Goal: Task Accomplishment & Management: Use online tool/utility

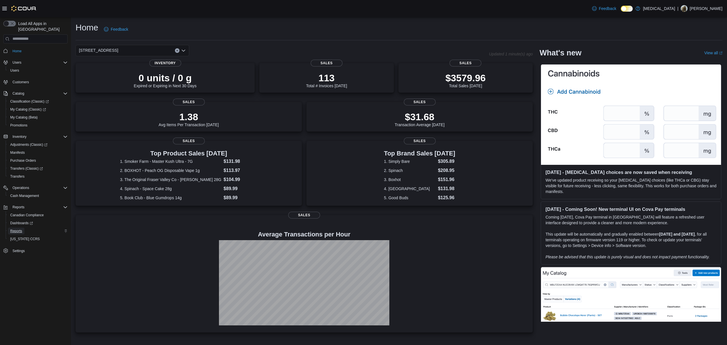
click at [20, 229] on span "Reports" at bounding box center [16, 231] width 12 height 5
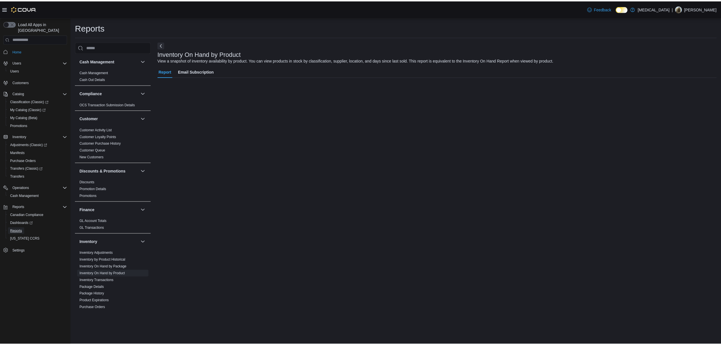
scroll to position [283, 0]
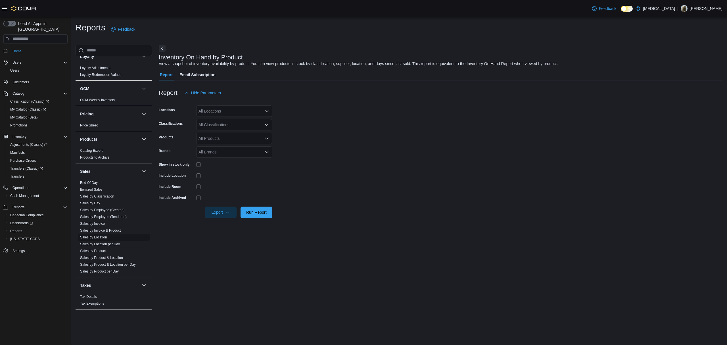
click at [99, 235] on link "Sales by Location" at bounding box center [93, 237] width 27 height 4
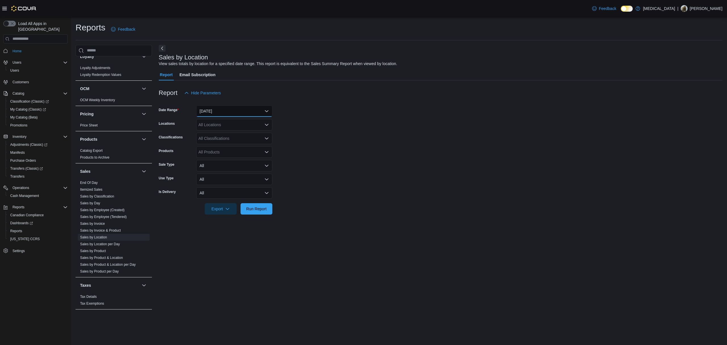
click at [219, 108] on button "[DATE]" at bounding box center [234, 110] width 76 height 11
click at [225, 130] on span "[DATE]" at bounding box center [237, 133] width 65 height 7
click at [332, 118] on form "Date Range [DATE] Locations All Locations Classifications All Classifications P…" at bounding box center [441, 157] width 564 height 116
click at [260, 218] on div at bounding box center [441, 217] width 564 height 7
click at [262, 208] on span "Run Report" at bounding box center [256, 209] width 20 height 6
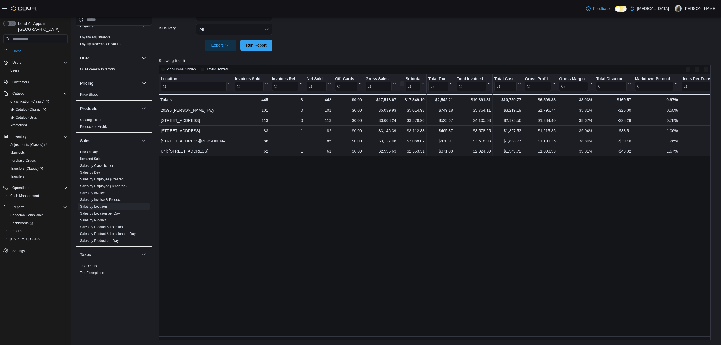
scroll to position [164, 0]
click at [394, 84] on icon at bounding box center [394, 83] width 5 height 3
click at [390, 112] on span "Sort High-Low" at bounding box center [385, 112] width 22 height 5
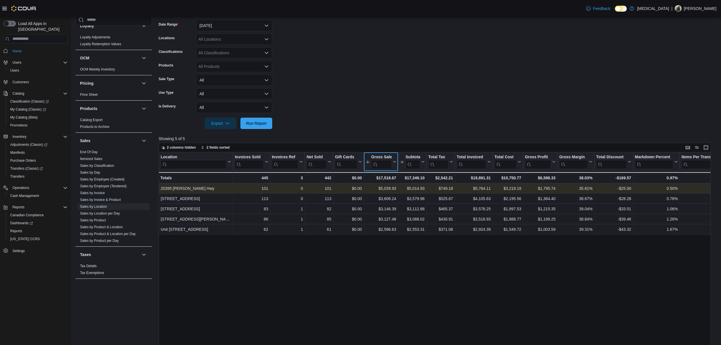
scroll to position [12, 0]
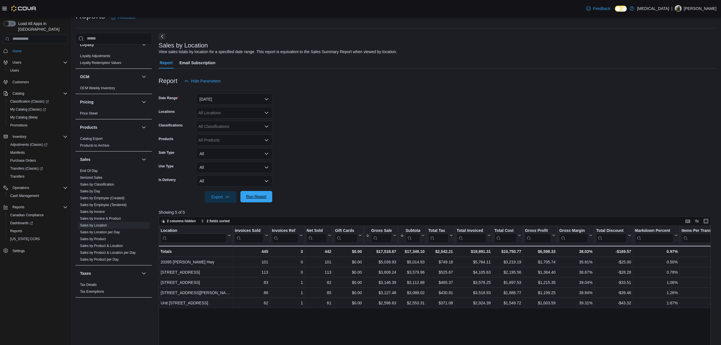
click at [258, 194] on span "Run Report" at bounding box center [256, 197] width 20 height 6
